Goal: Task Accomplishment & Management: Complete application form

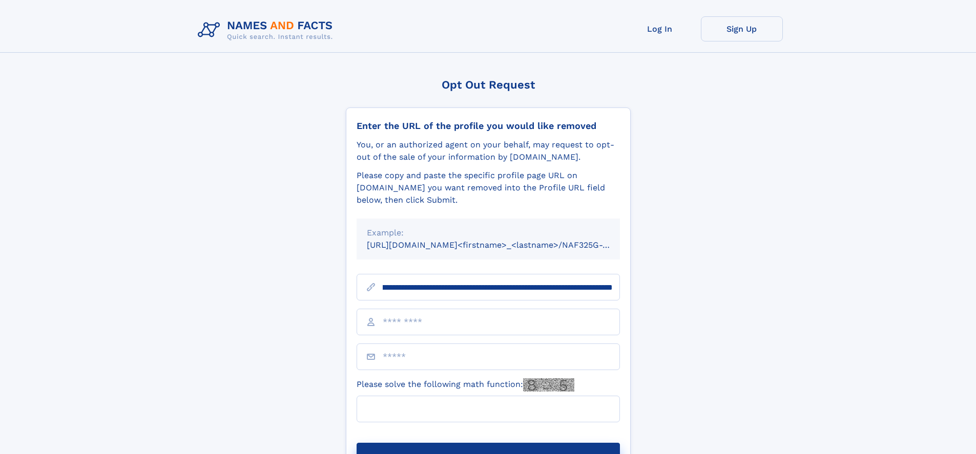
scroll to position [0, 110]
type input "**********"
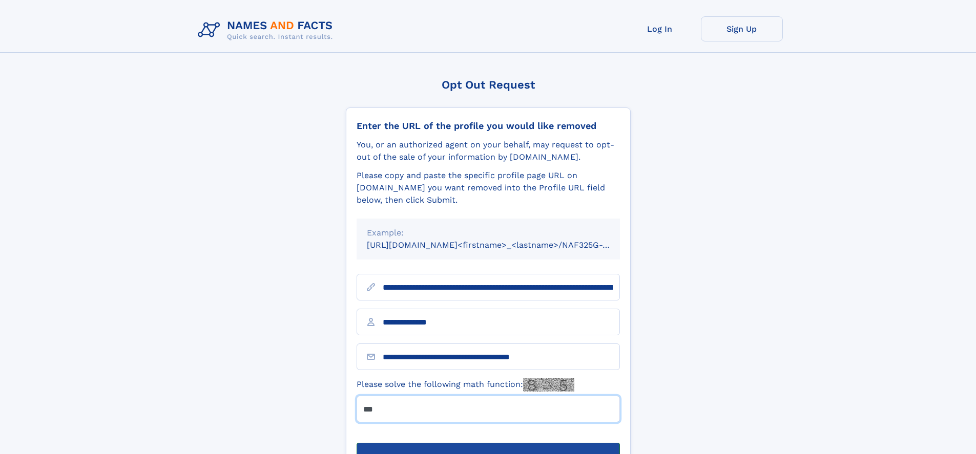
type input "***"
click at [488, 443] on button "Submit Opt Out Request" at bounding box center [487, 459] width 263 height 33
